Goal: Check status: Check status

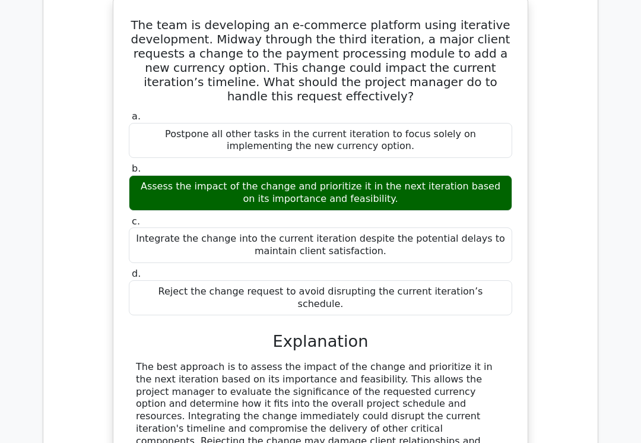
scroll to position [0, 7]
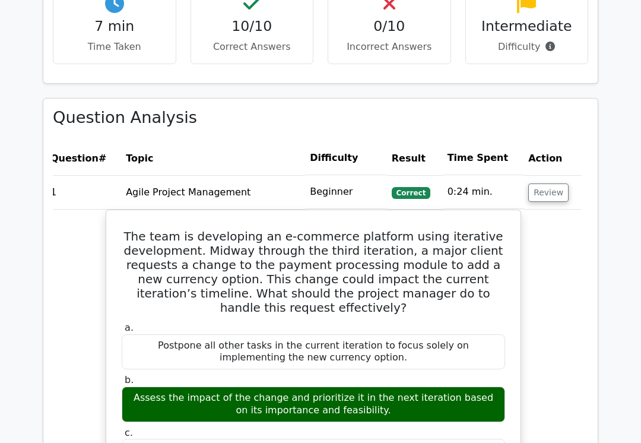
click at [550, 184] on button "Review" at bounding box center [548, 193] width 40 height 18
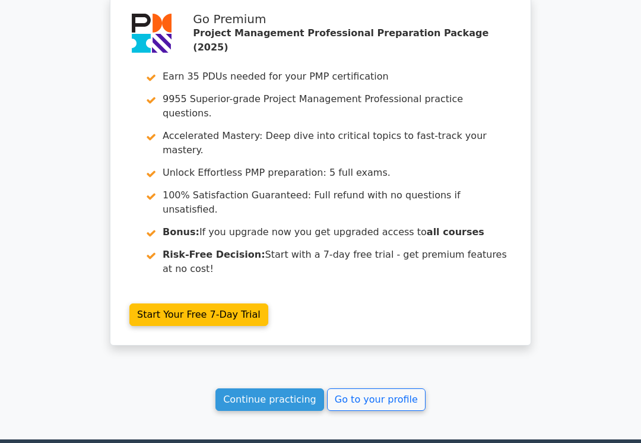
scroll to position [1566, 0]
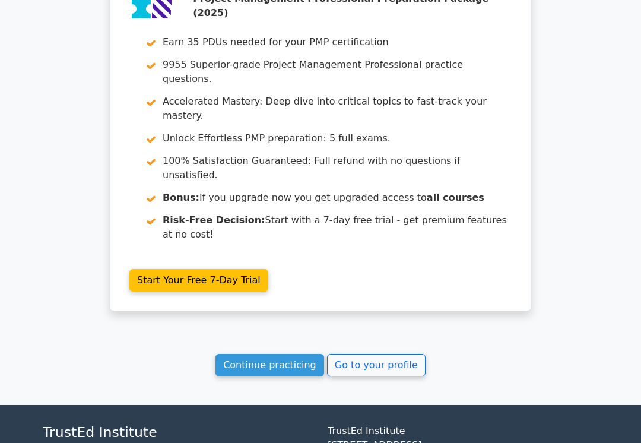
click at [395, 354] on link "Go to your profile" at bounding box center [376, 365] width 99 height 23
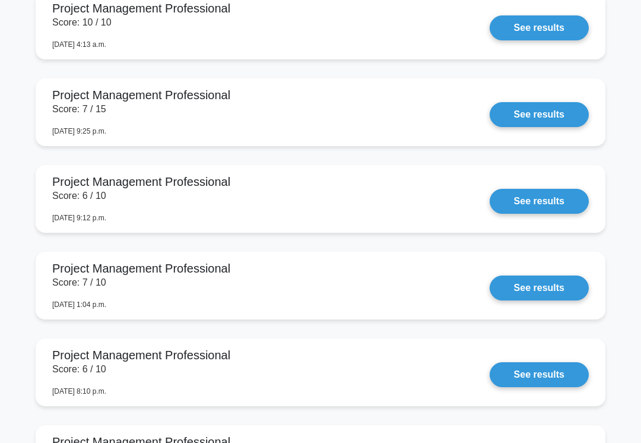
scroll to position [1181, 0]
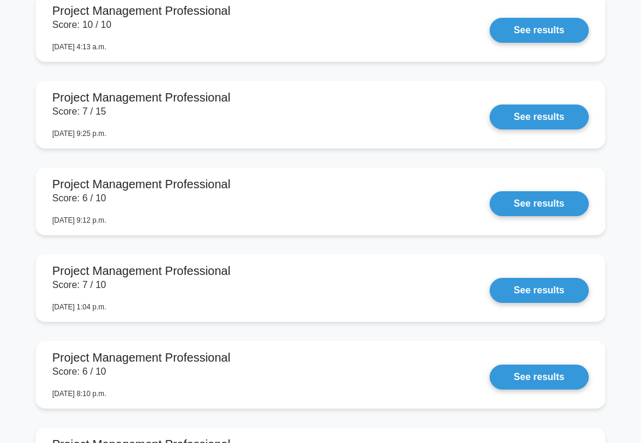
click at [525, 216] on link "See results" at bounding box center [539, 203] width 99 height 25
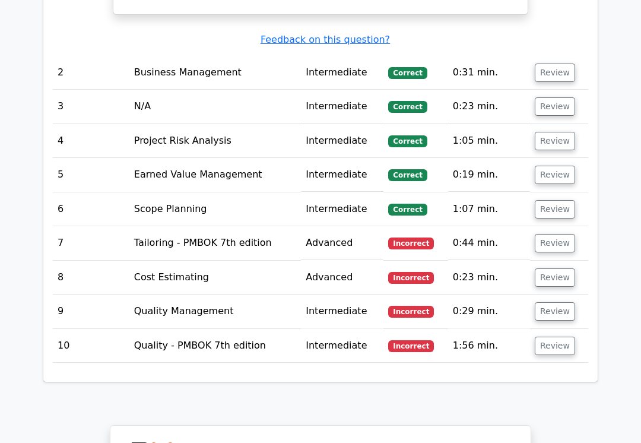
scroll to position [1626, 0]
click at [550, 337] on button "Review" at bounding box center [555, 346] width 40 height 18
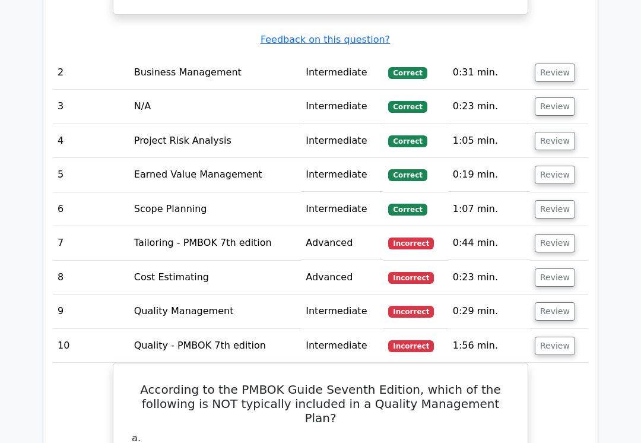
click at [559, 302] on button "Review" at bounding box center [555, 311] width 40 height 18
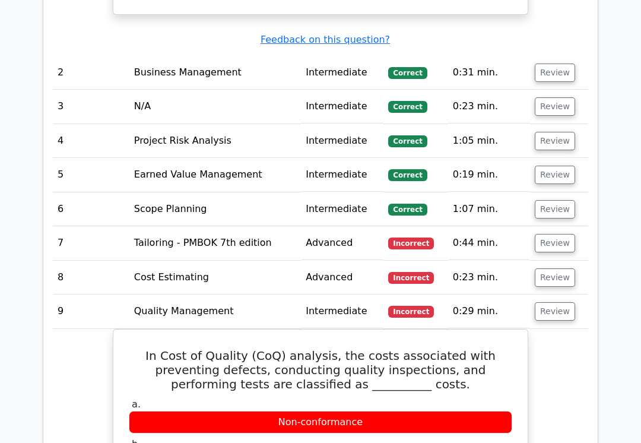
click at [559, 268] on button "Review" at bounding box center [555, 277] width 40 height 18
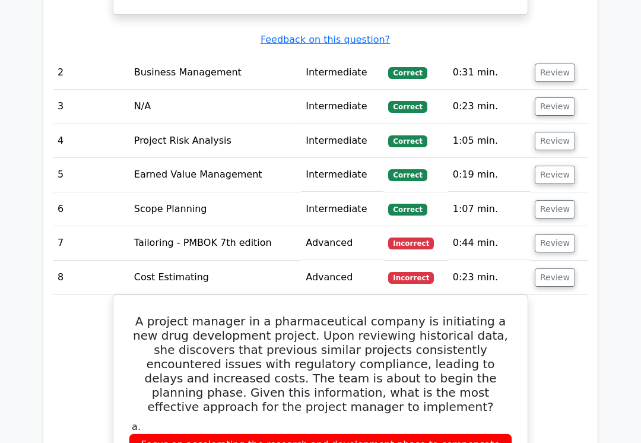
click at [557, 234] on button "Review" at bounding box center [555, 243] width 40 height 18
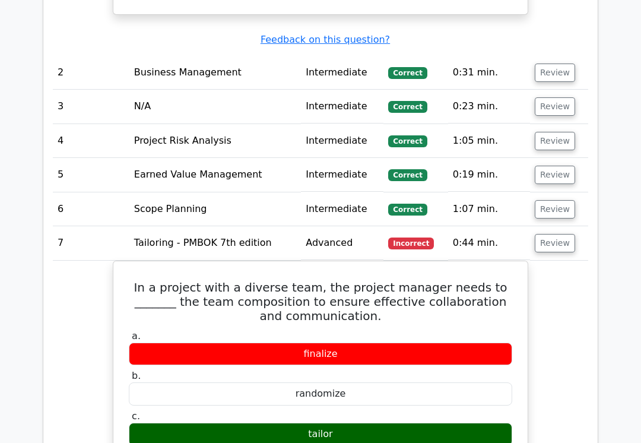
click at [557, 200] on button "Review" at bounding box center [555, 209] width 40 height 18
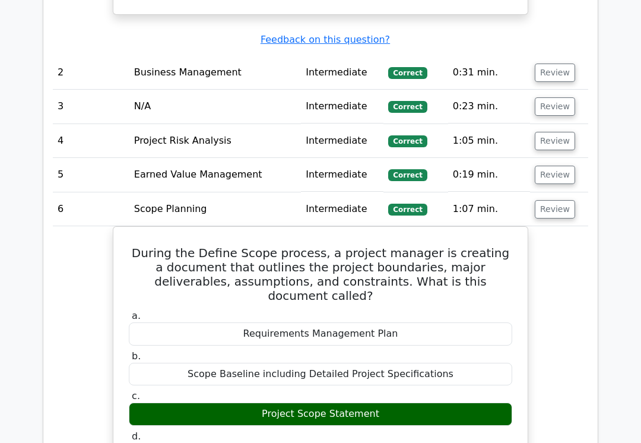
click at [559, 166] on button "Review" at bounding box center [555, 175] width 40 height 18
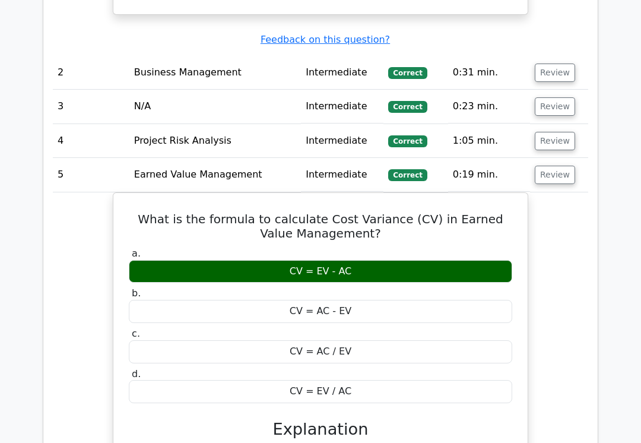
click at [560, 132] on button "Review" at bounding box center [555, 141] width 40 height 18
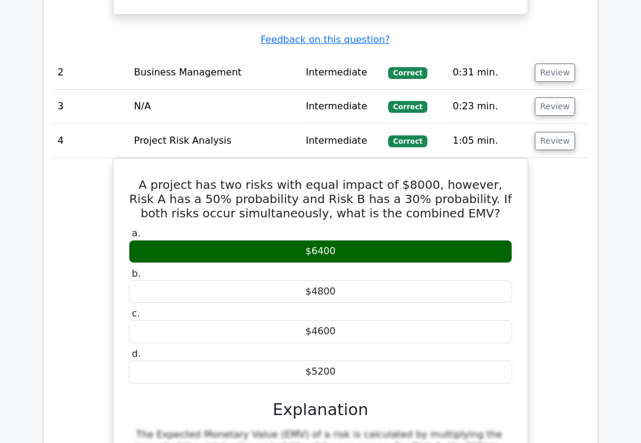
click at [562, 97] on button "Review" at bounding box center [555, 106] width 40 height 18
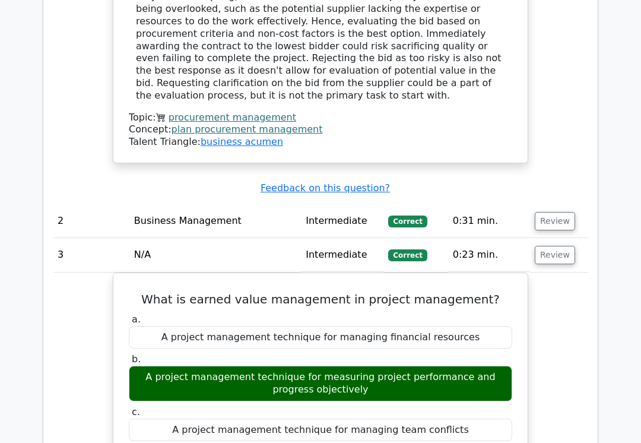
click at [556, 212] on button "Review" at bounding box center [555, 221] width 40 height 18
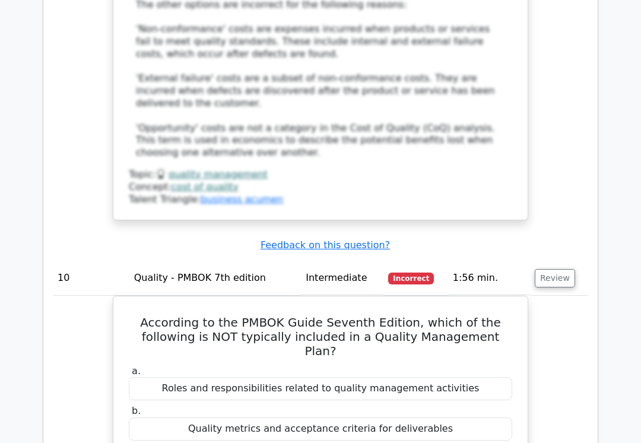
scroll to position [6627, 0]
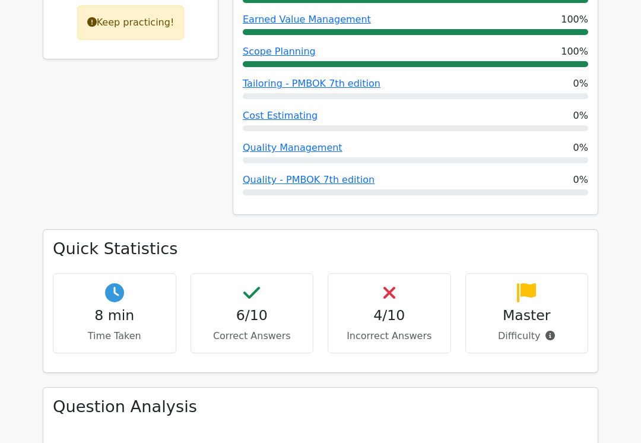
scroll to position [657, 0]
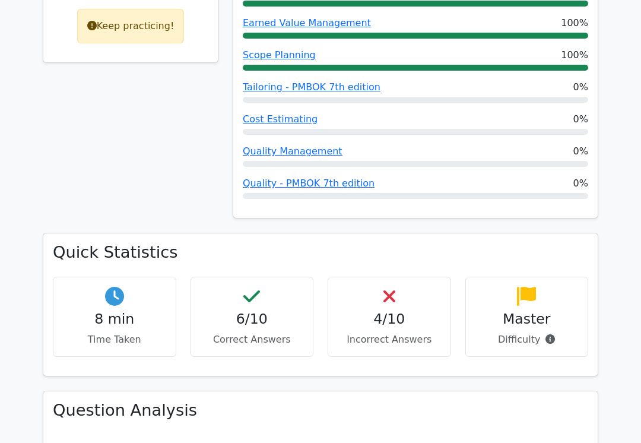
copy div "Quick Statistics 8 min Time Taken 6/10 Correct Answers 4/10 Incorrect Answers M…"
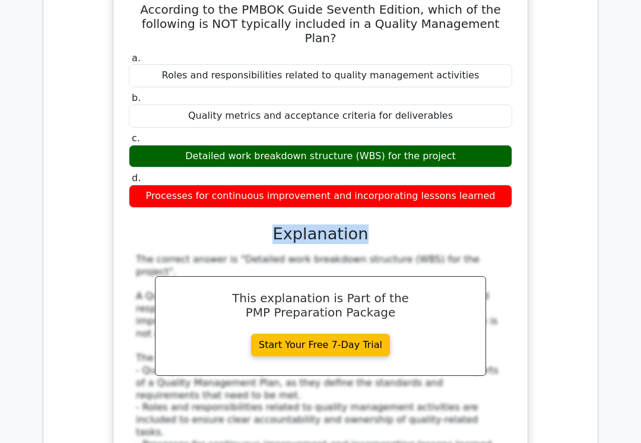
scroll to position [7317, 0]
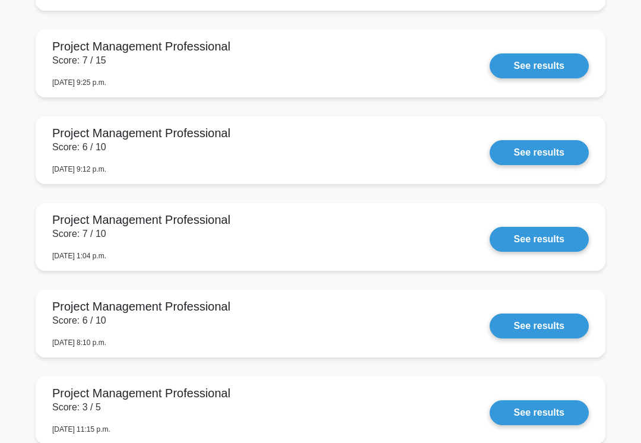
scroll to position [1232, 0]
click at [538, 165] on link "See results" at bounding box center [539, 152] width 99 height 25
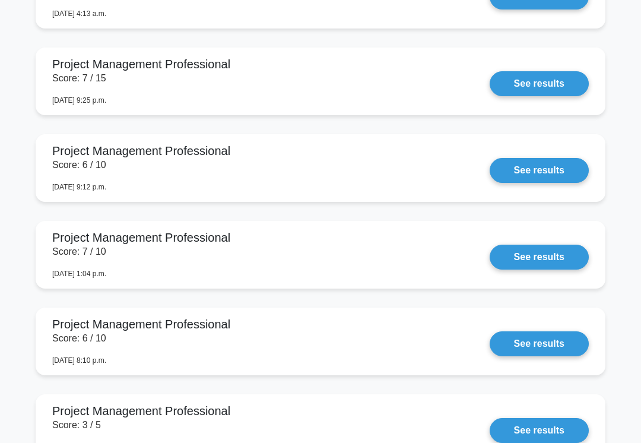
scroll to position [1165, 0]
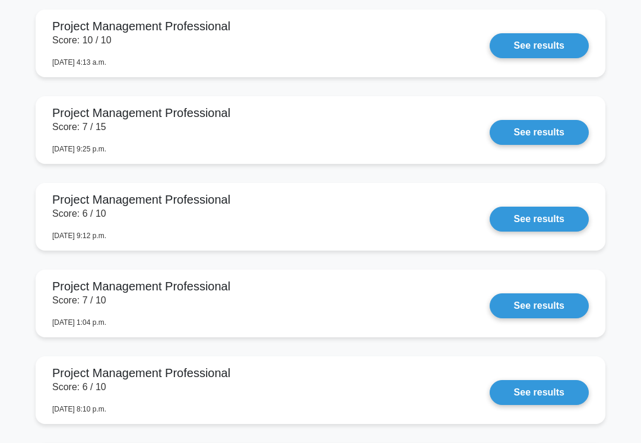
click at [556, 145] on link "See results" at bounding box center [539, 132] width 99 height 25
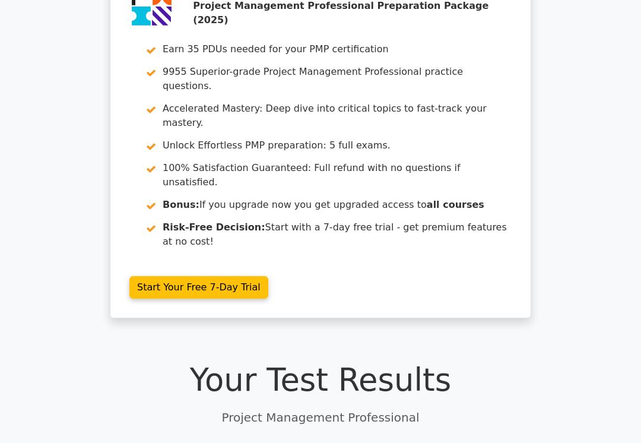
scroll to position [65, 0]
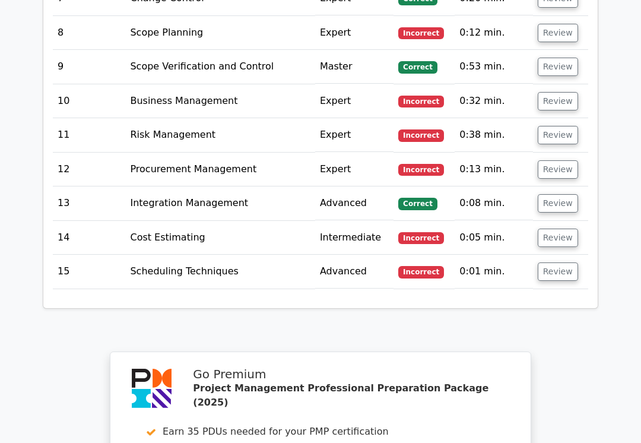
scroll to position [2049, 0]
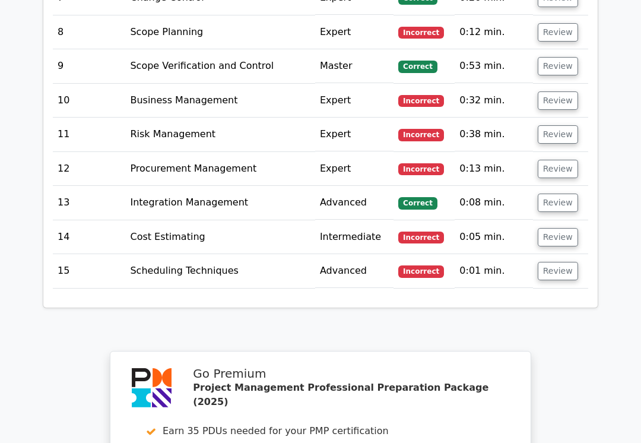
click at [566, 262] on button "Review" at bounding box center [558, 271] width 40 height 18
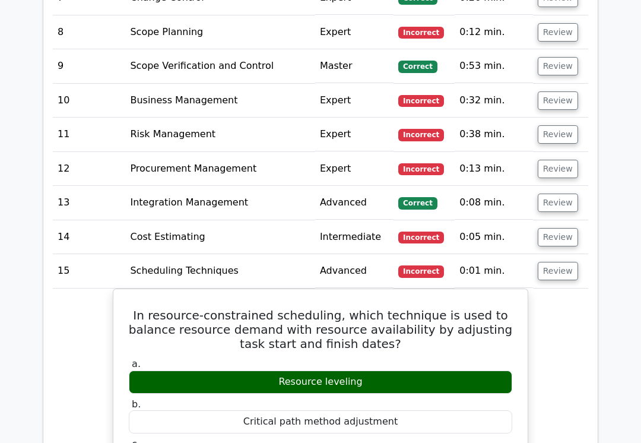
click at [558, 228] on button "Review" at bounding box center [558, 237] width 40 height 18
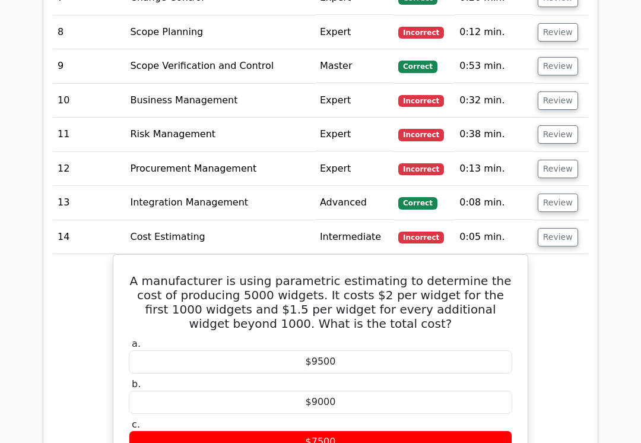
click at [559, 194] on button "Review" at bounding box center [558, 203] width 40 height 18
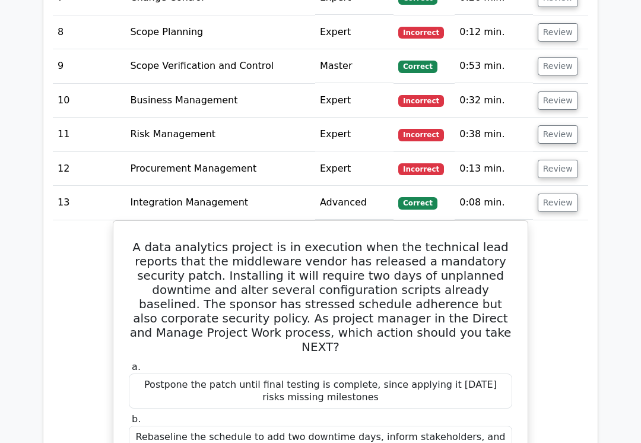
click at [563, 160] on button "Review" at bounding box center [558, 169] width 40 height 18
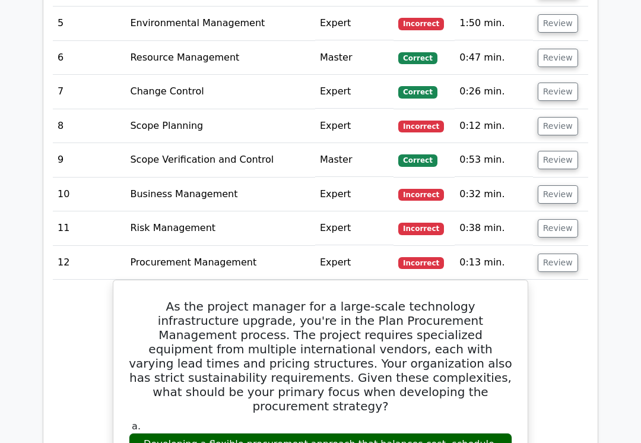
scroll to position [1947, 0]
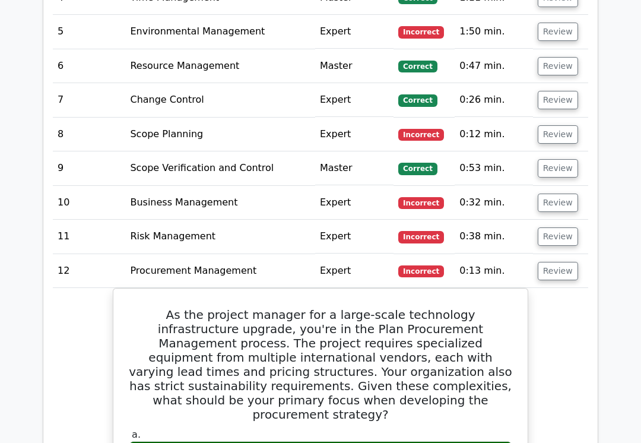
click at [563, 227] on button "Review" at bounding box center [558, 236] width 40 height 18
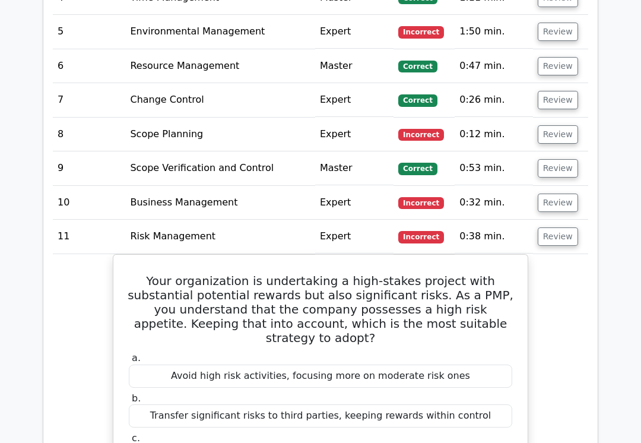
click at [560, 194] on button "Review" at bounding box center [558, 203] width 40 height 18
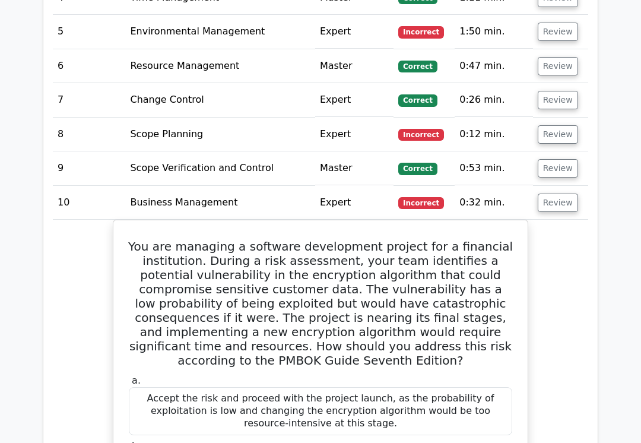
click at [565, 159] on button "Review" at bounding box center [558, 168] width 40 height 18
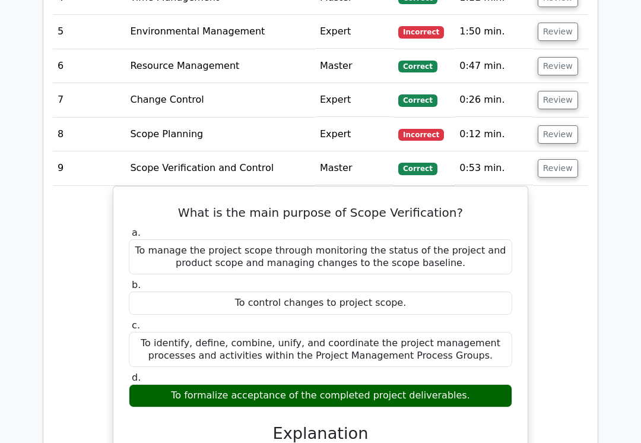
click at [562, 125] on button "Review" at bounding box center [558, 134] width 40 height 18
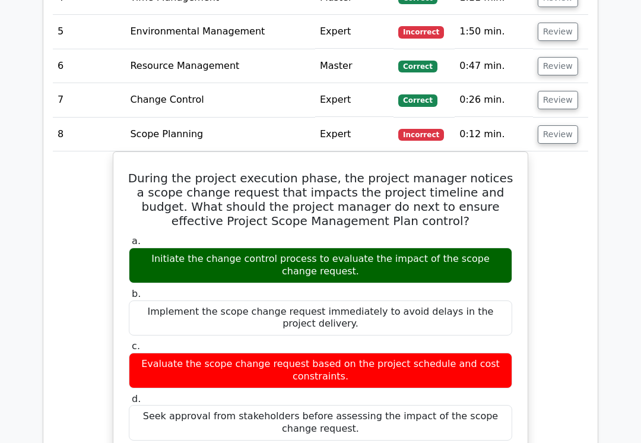
click at [565, 91] on button "Review" at bounding box center [558, 100] width 40 height 18
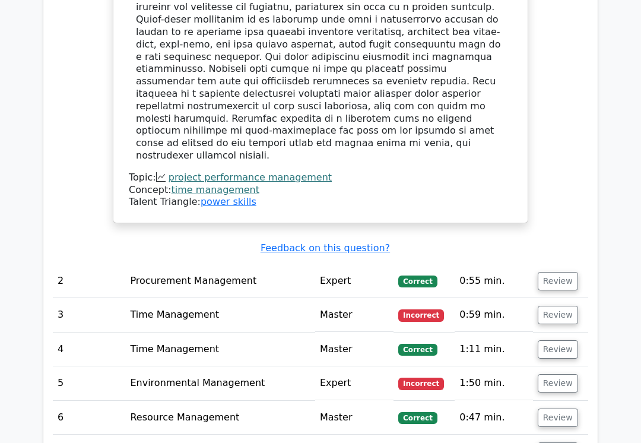
scroll to position [1613, 0]
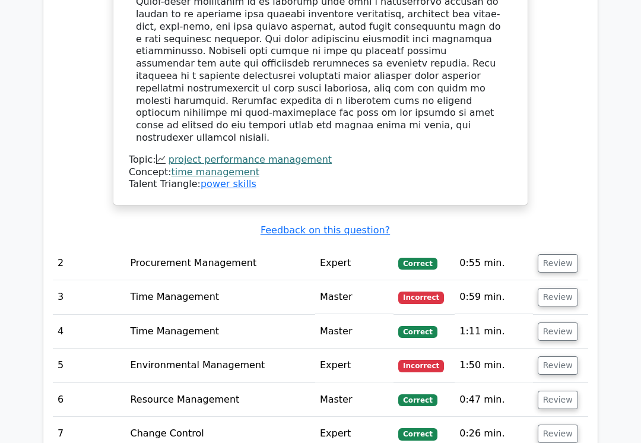
click at [560, 424] on button "Review" at bounding box center [558, 433] width 40 height 18
click at [562, 391] on button "Review" at bounding box center [558, 400] width 40 height 18
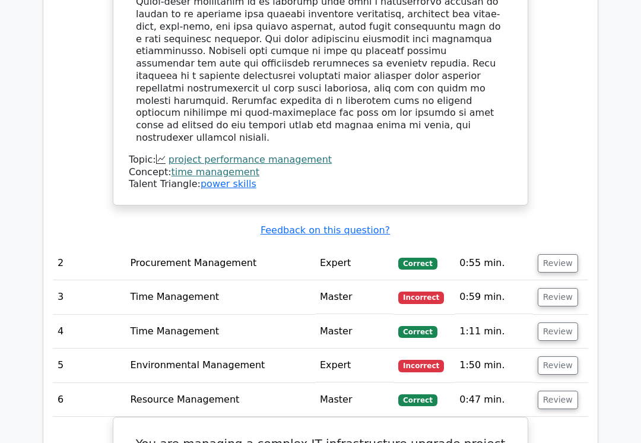
click at [563, 356] on button "Review" at bounding box center [558, 365] width 40 height 18
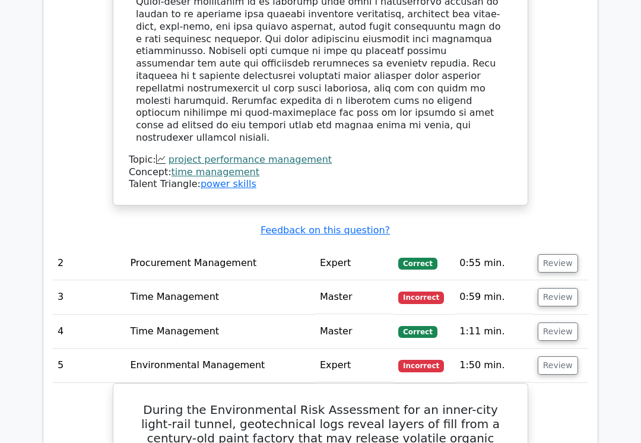
click at [566, 322] on button "Review" at bounding box center [558, 331] width 40 height 18
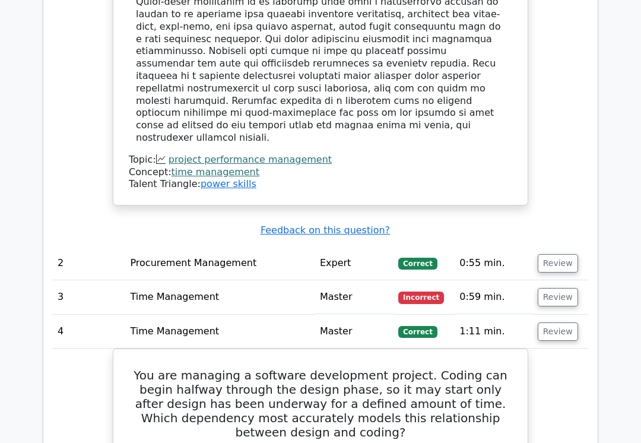
click at [557, 288] on button "Review" at bounding box center [558, 297] width 40 height 18
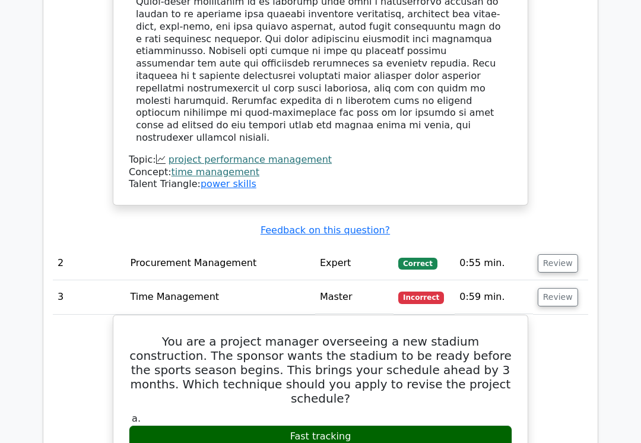
click at [559, 254] on button "Review" at bounding box center [558, 263] width 40 height 18
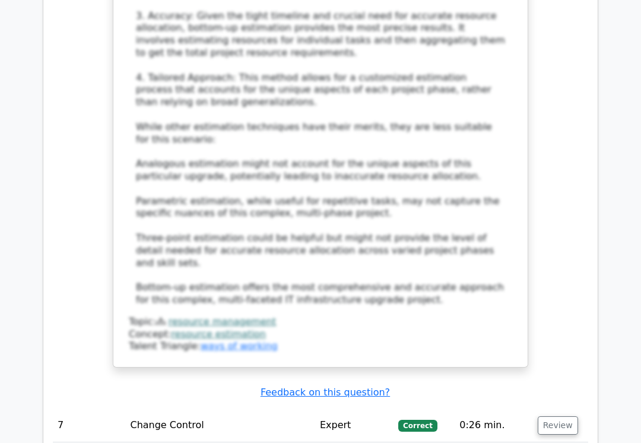
scroll to position [4880, 0]
click at [553, 416] on button "Review" at bounding box center [558, 425] width 40 height 18
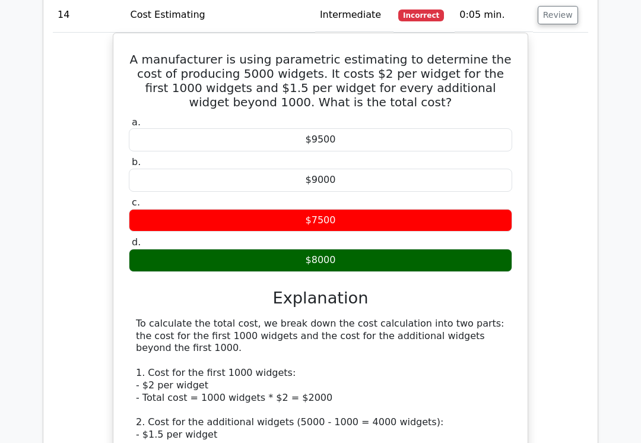
scroll to position [11448, 0]
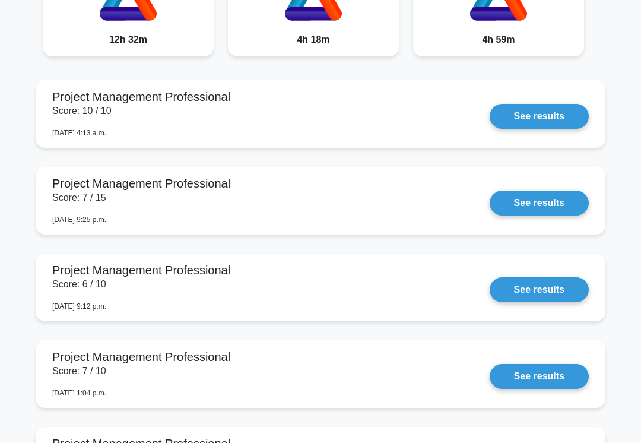
scroll to position [1093, 0]
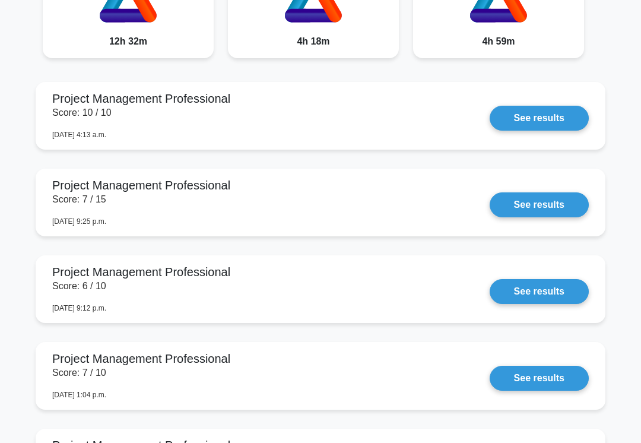
click at [548, 131] on link "See results" at bounding box center [539, 118] width 99 height 25
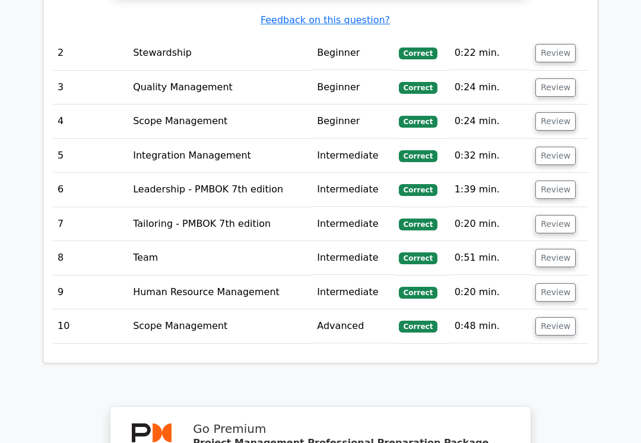
scroll to position [1711, 0]
click at [557, 317] on button "Review" at bounding box center [555, 326] width 40 height 18
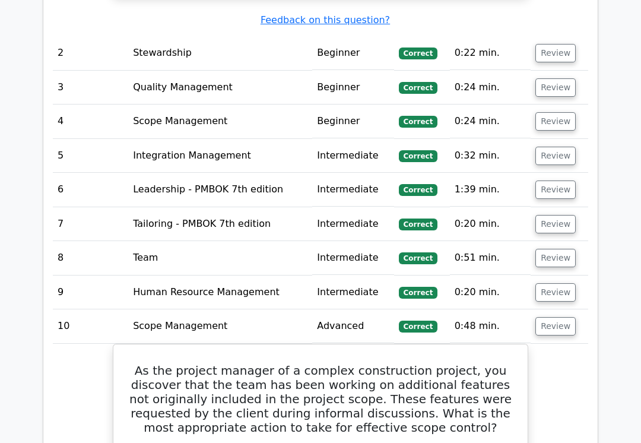
click at [562, 283] on button "Review" at bounding box center [555, 292] width 40 height 18
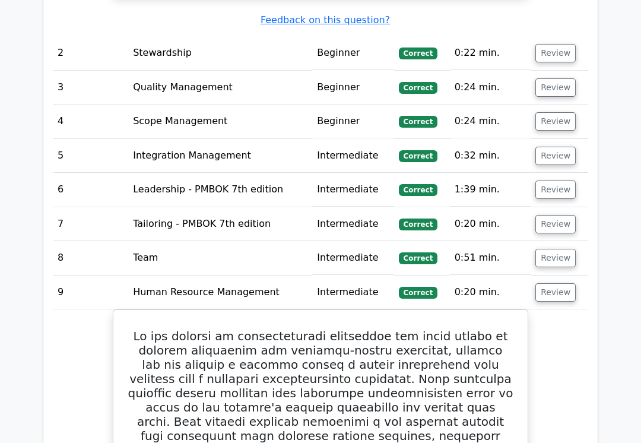
click at [561, 249] on button "Review" at bounding box center [555, 258] width 40 height 18
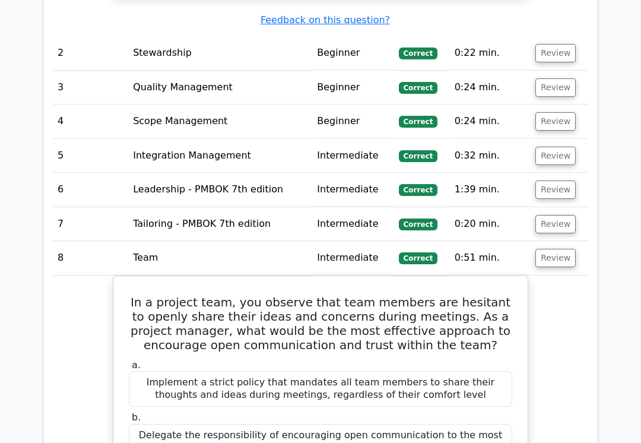
click at [562, 215] on button "Review" at bounding box center [555, 224] width 40 height 18
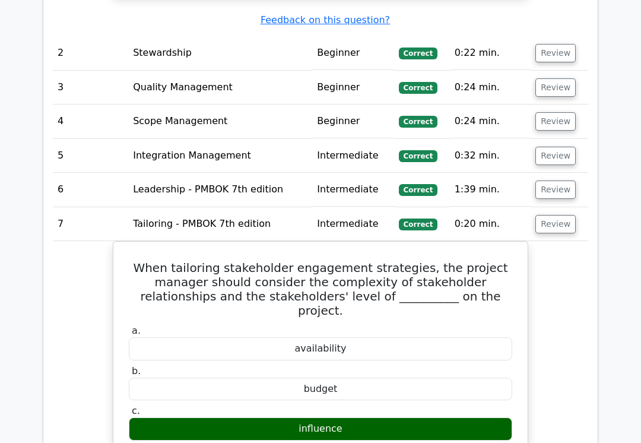
click at [563, 180] on button "Review" at bounding box center [555, 189] width 40 height 18
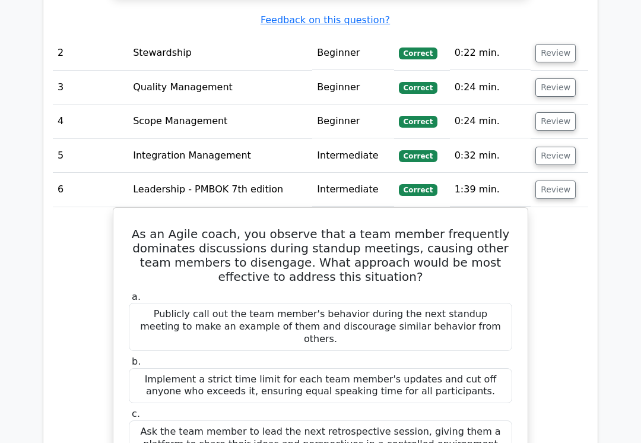
click at [569, 147] on button "Review" at bounding box center [555, 156] width 40 height 18
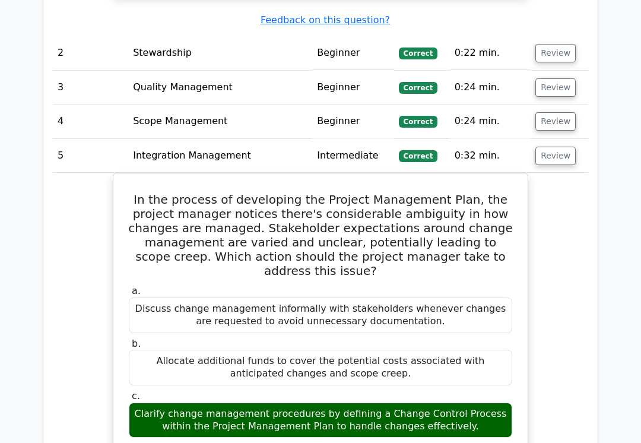
click at [566, 112] on button "Review" at bounding box center [555, 121] width 40 height 18
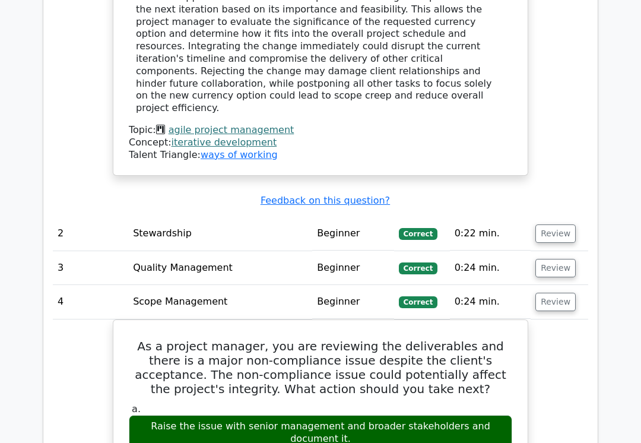
click at [558, 259] on button "Review" at bounding box center [555, 268] width 40 height 18
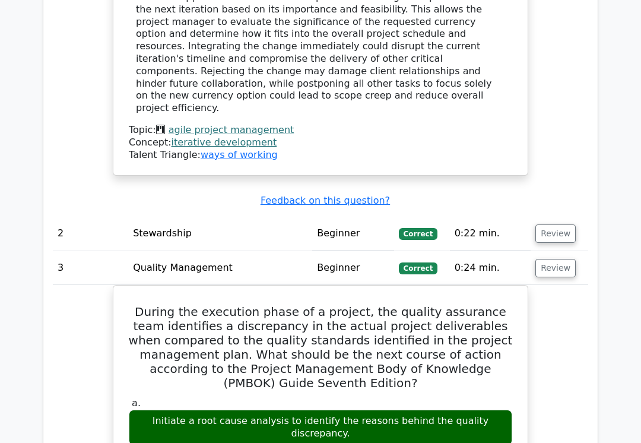
click at [563, 224] on button "Review" at bounding box center [555, 233] width 40 height 18
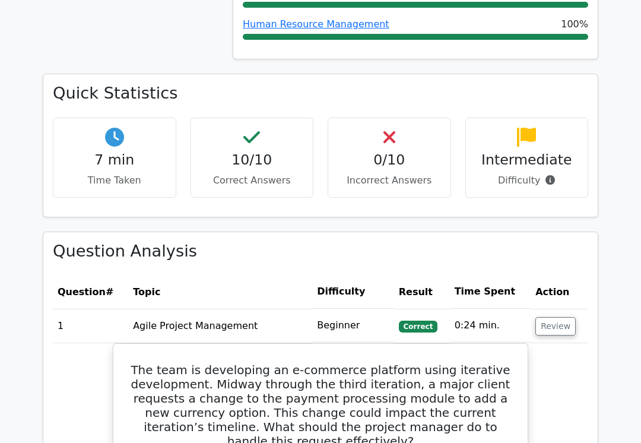
scroll to position [785, 0]
